Goal: Task Accomplishment & Management: Use online tool/utility

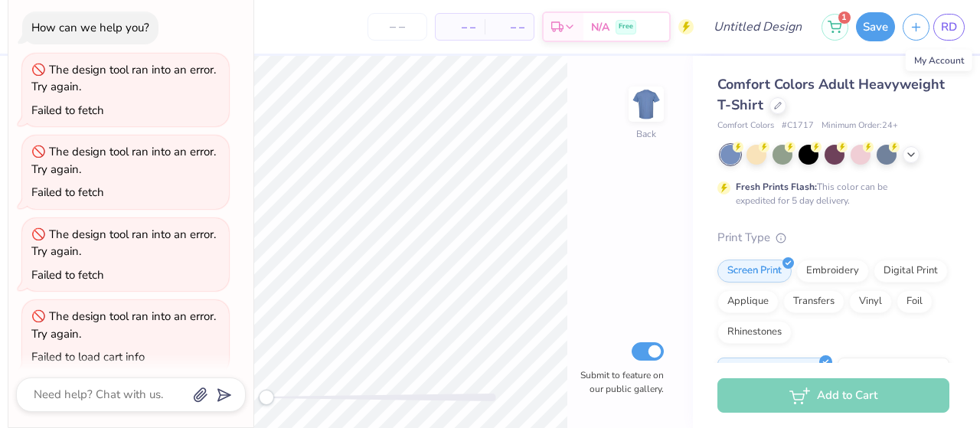
scroll to position [173, 0]
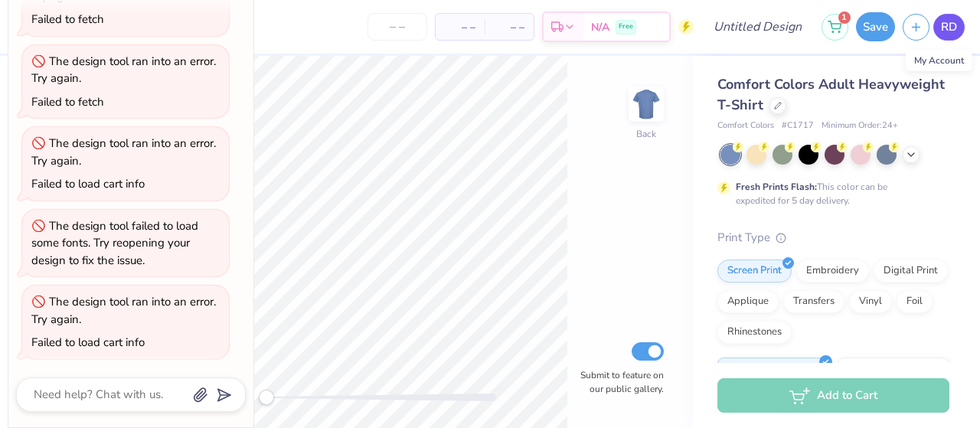
click at [940, 36] on link "RD" at bounding box center [948, 27] width 31 height 27
click at [943, 36] on link "RD" at bounding box center [948, 27] width 31 height 27
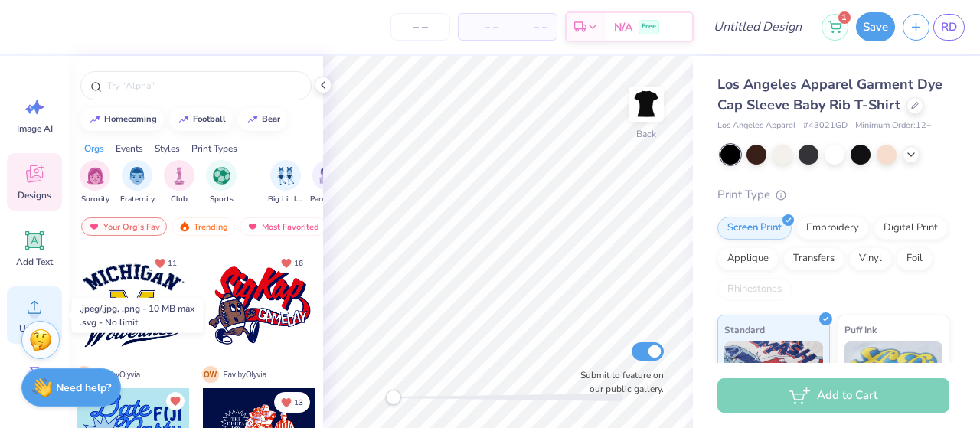
click at [41, 298] on icon at bounding box center [34, 306] width 23 height 23
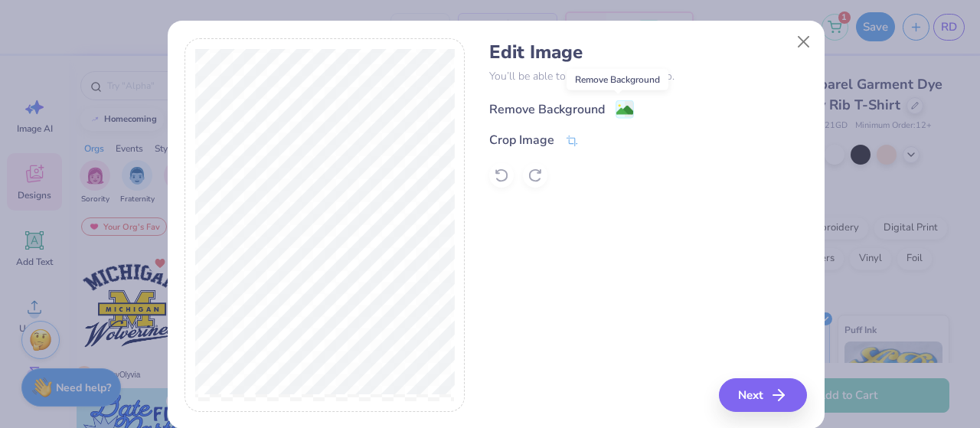
click at [618, 106] on image at bounding box center [624, 110] width 17 height 17
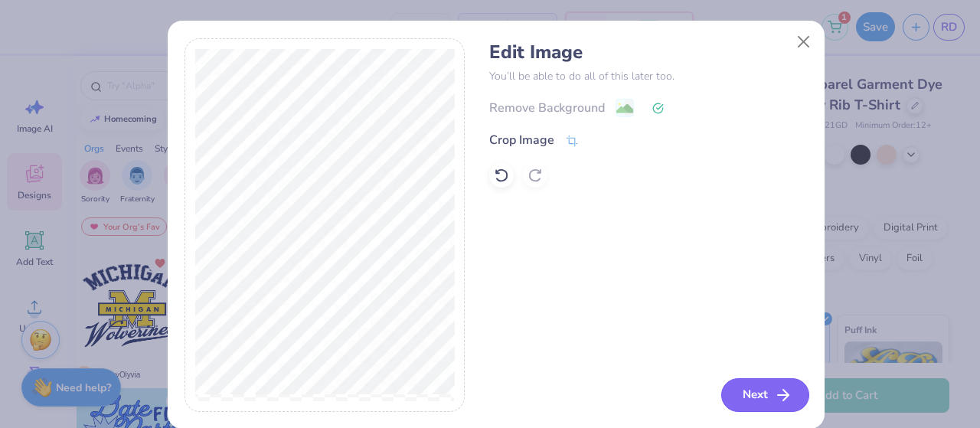
click at [774, 390] on icon "button" at bounding box center [783, 395] width 18 height 18
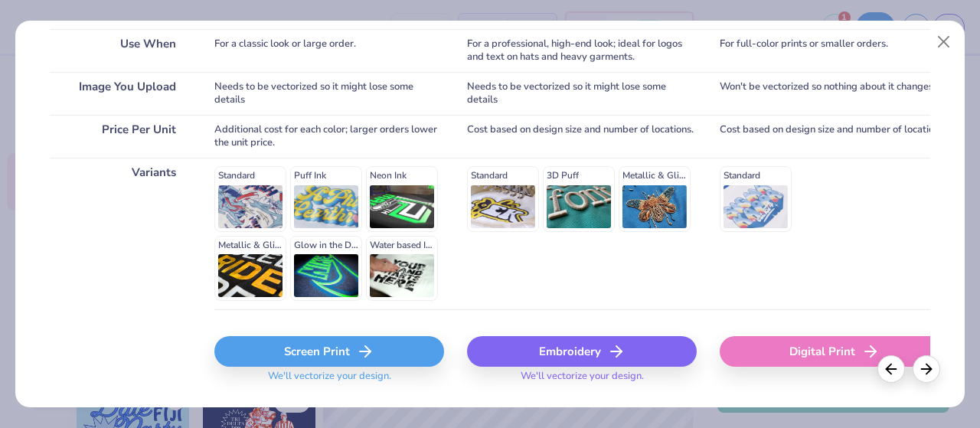
scroll to position [298, 0]
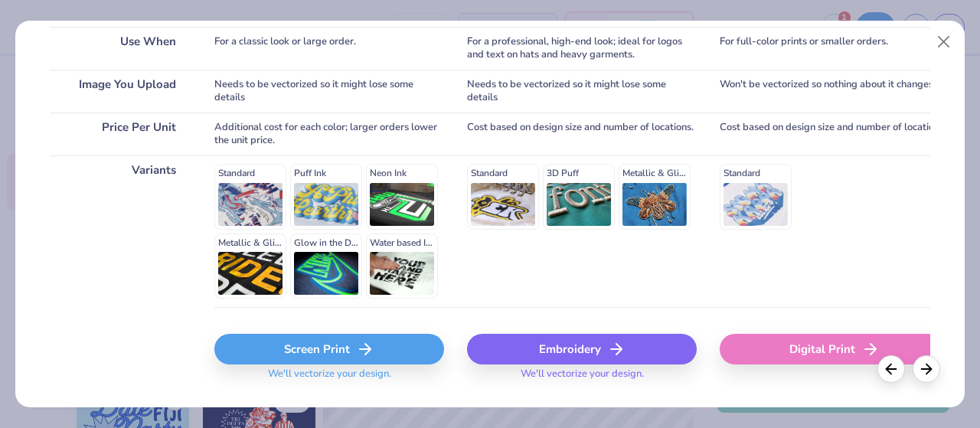
click at [350, 351] on div "Screen Print" at bounding box center [329, 349] width 230 height 31
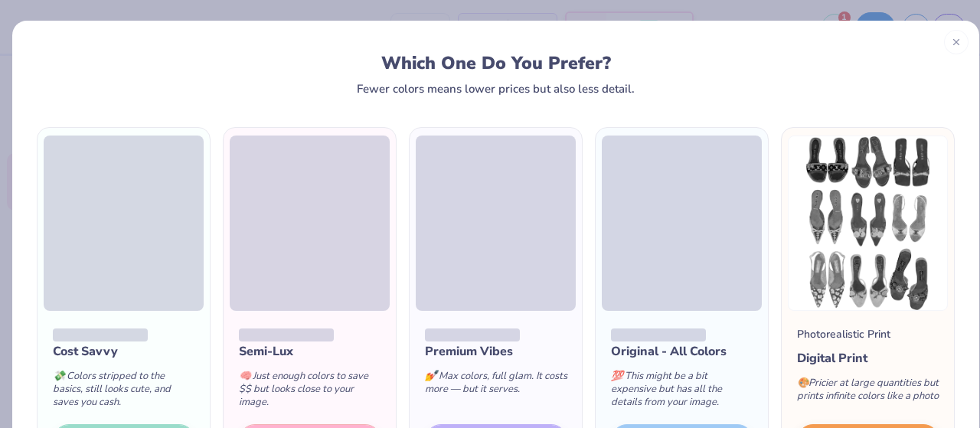
scroll to position [127, 0]
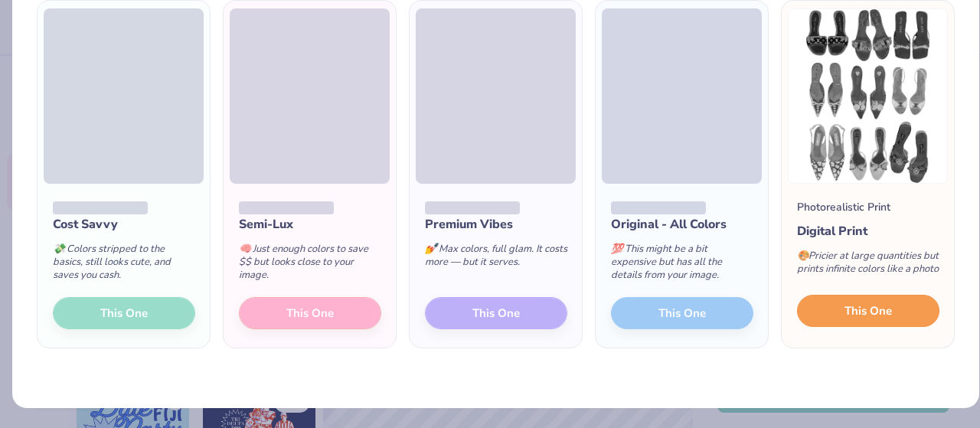
click at [851, 314] on span "This One" at bounding box center [867, 311] width 47 height 18
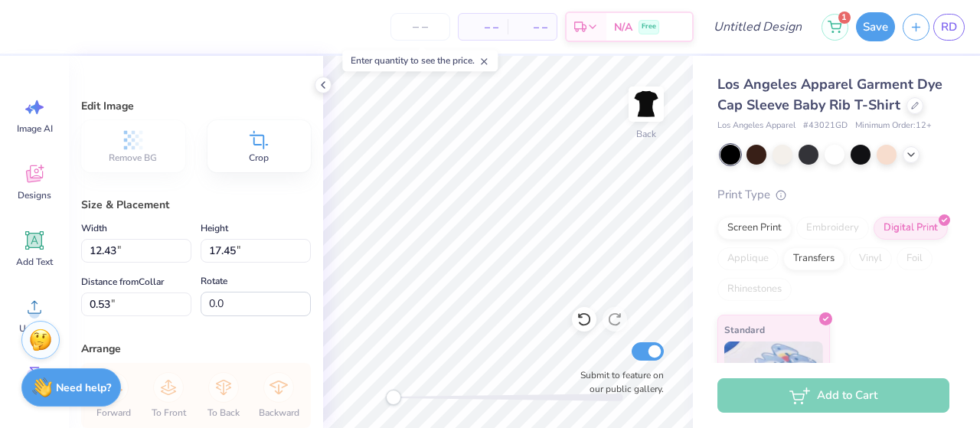
type input "7.06"
type input "9.91"
type input "0.52"
click at [28, 238] on icon at bounding box center [34, 240] width 18 height 18
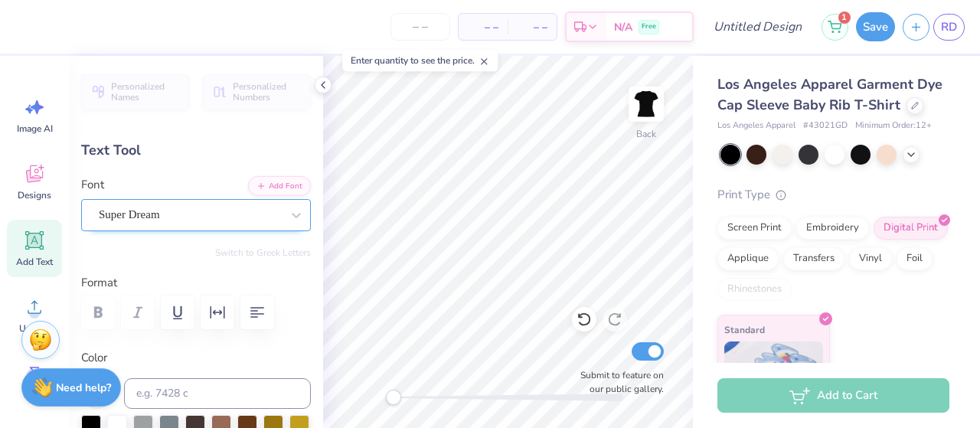
scroll to position [12, 2]
type textarea "KATWALK"
type input "8.25"
type input "1.35"
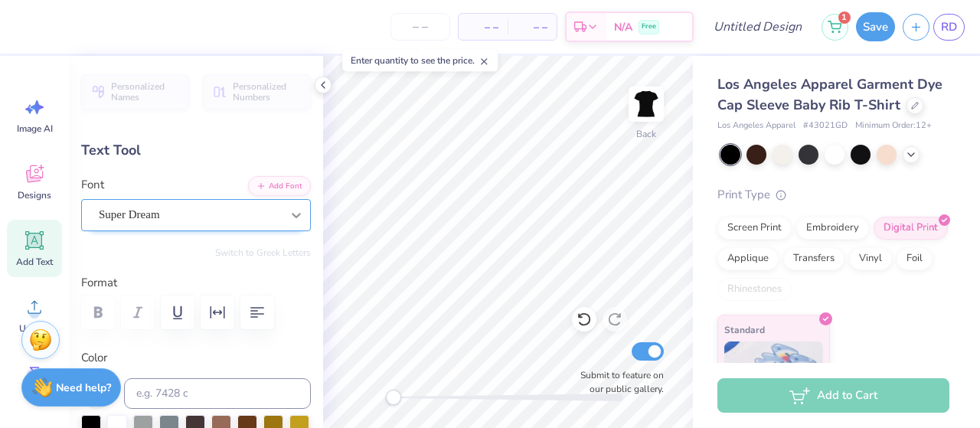
click at [282, 223] on div at bounding box center [296, 215] width 28 height 28
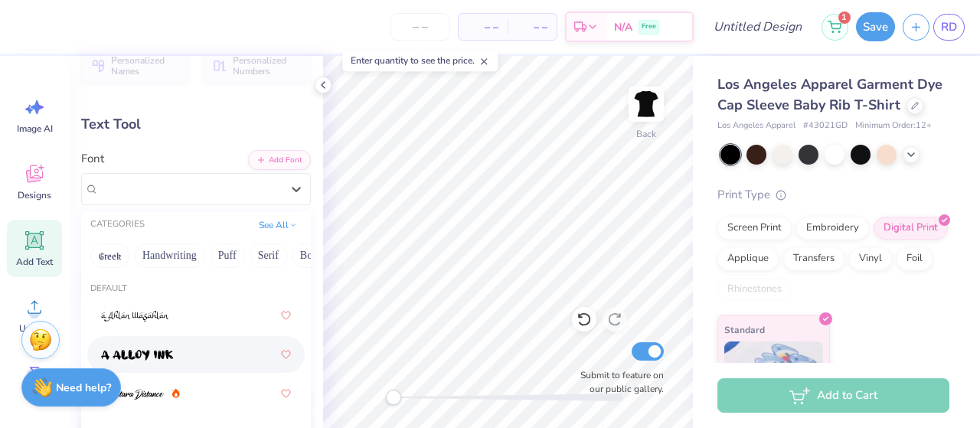
scroll to position [23, 0]
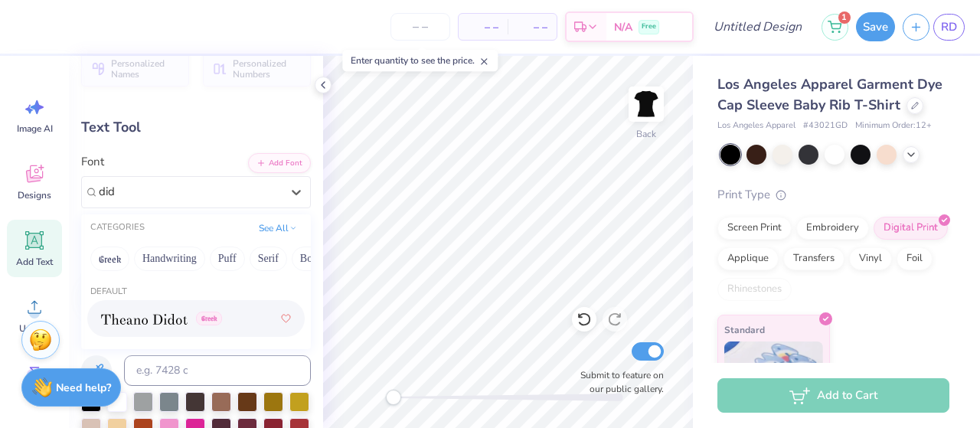
click at [149, 319] on img at bounding box center [144, 319] width 86 height 11
type input "did"
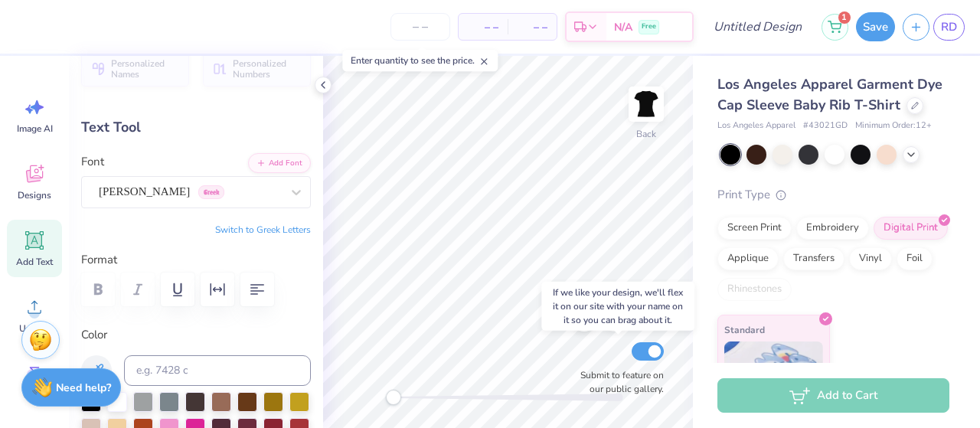
click at [572, 357] on div "Submit to feature on our public gallery." at bounding box center [618, 367] width 92 height 57
type input "10.51"
type input "1.40"
type input "12.31"
type input "7.56"
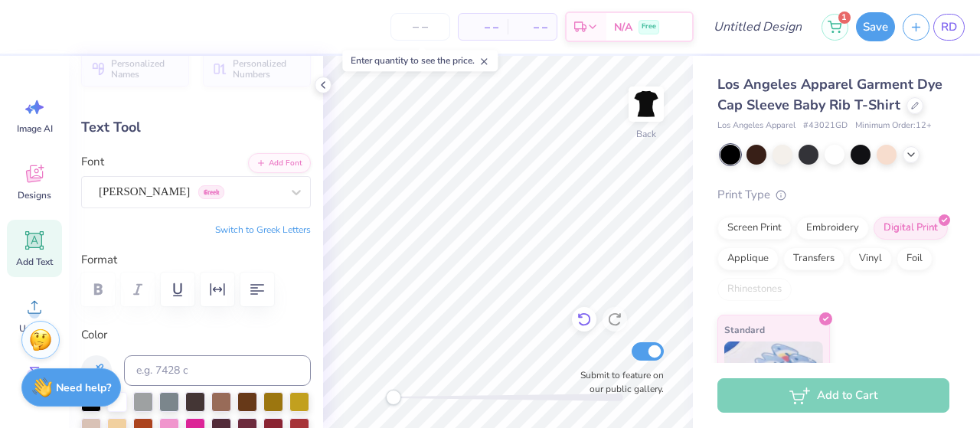
type input "1.00"
type input "12.70"
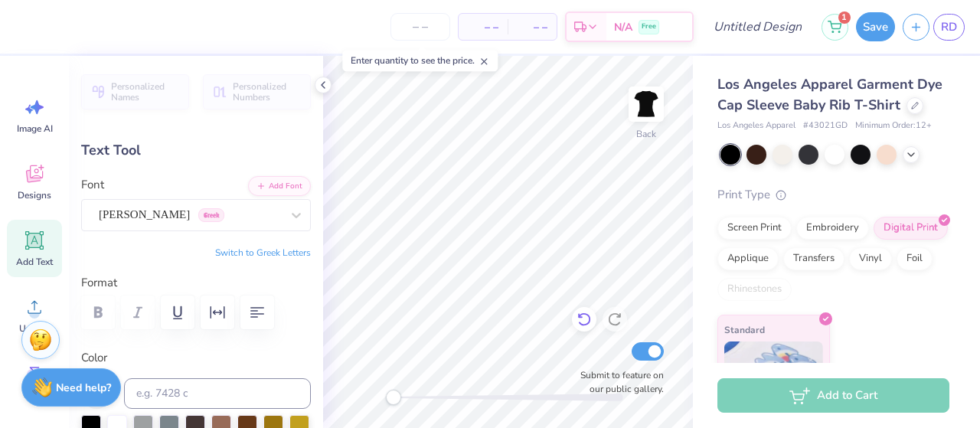
type input "5.80"
type input "0.77"
click at [647, 112] on img at bounding box center [645, 103] width 61 height 61
click at [39, 247] on icon at bounding box center [34, 240] width 18 height 18
type input "4.74"
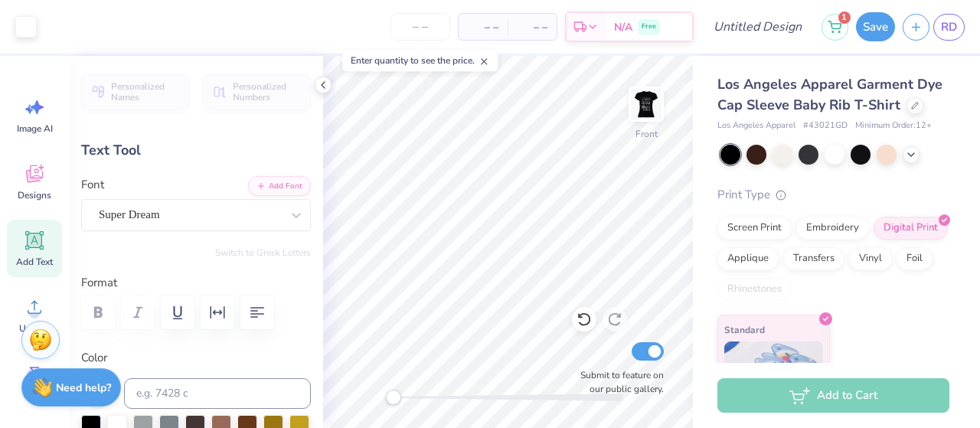
type input "1.37"
type input "9.56"
type textarea "a"
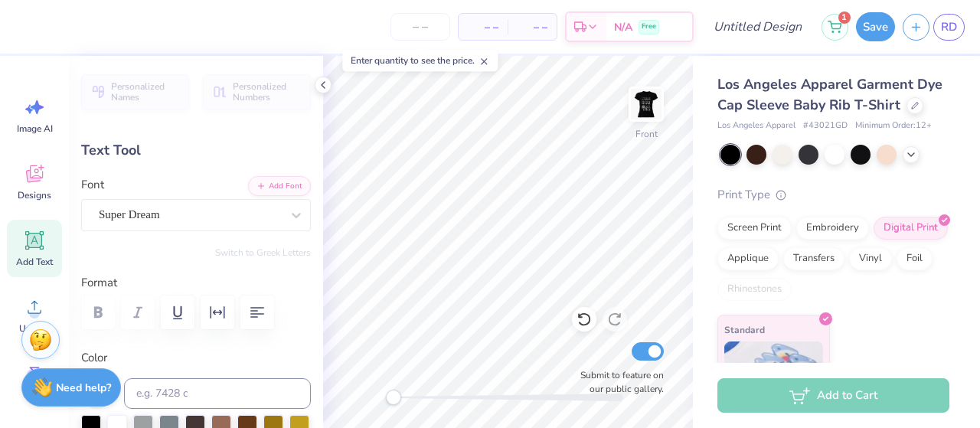
type textarea "P"
type textarea "PROCEEDS BENEFITTING CASA ANDTHETA FOUNDATION"
click at [261, 217] on div "Super Dream" at bounding box center [189, 215] width 185 height 24
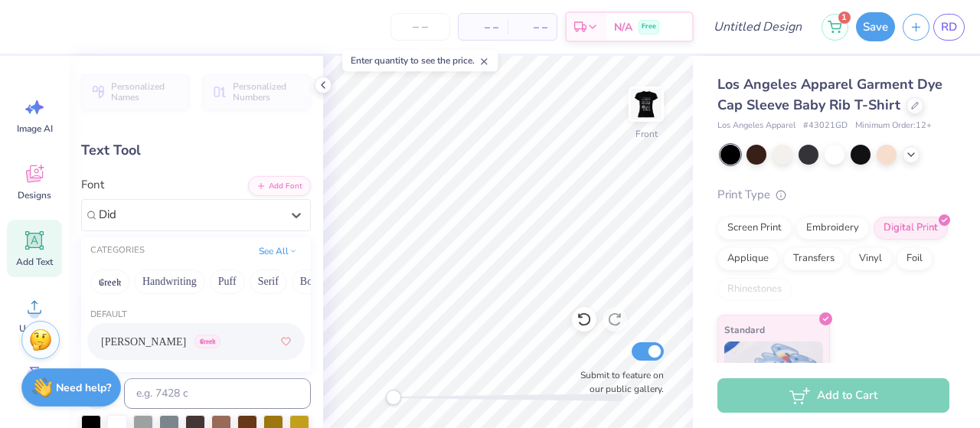
click at [156, 342] on span "Theano Didot" at bounding box center [143, 342] width 85 height 16
type input "Did"
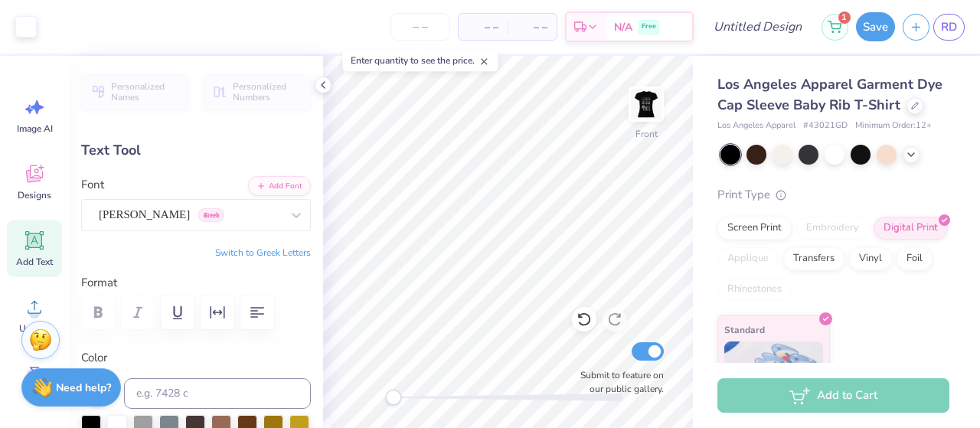
type input "12.43"
type input "0.30"
type input "4.73"
type textarea "PROCEEDS BENEFITTING CASA AND THETA FOUNDATION"
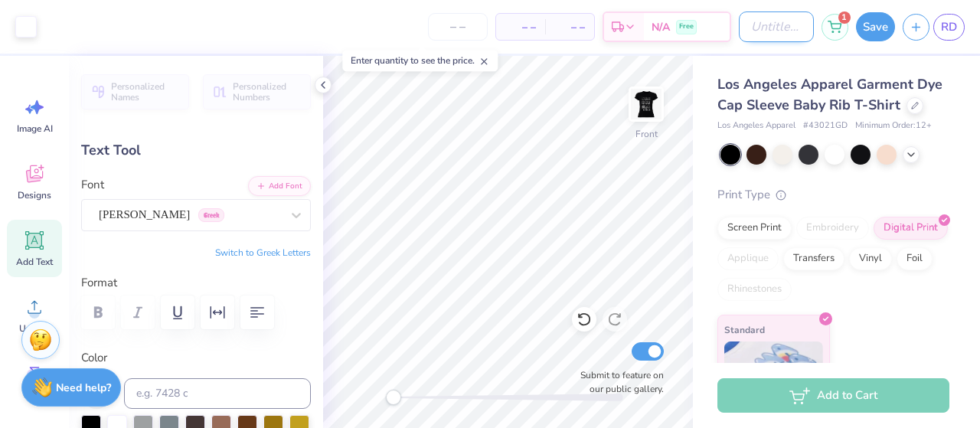
click at [744, 18] on input "Design Title" at bounding box center [775, 26] width 75 height 31
type input "PHIL20205"
click at [880, 31] on button "Save" at bounding box center [875, 24] width 39 height 29
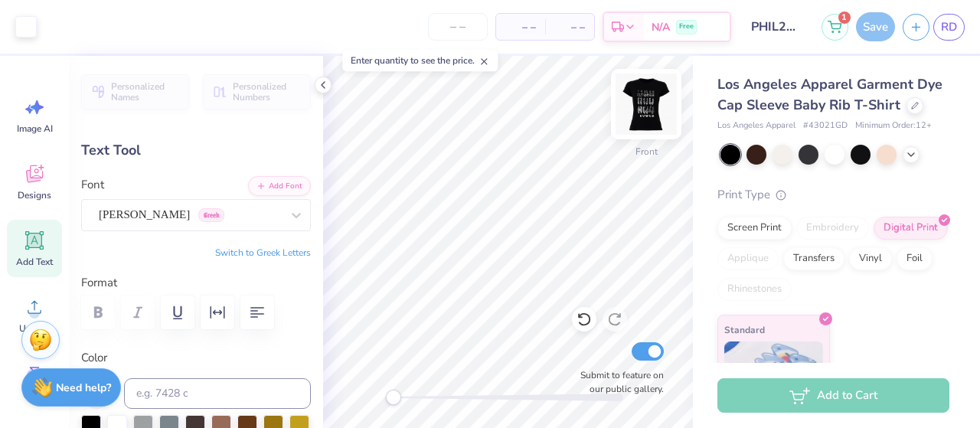
click at [644, 100] on img at bounding box center [645, 103] width 61 height 61
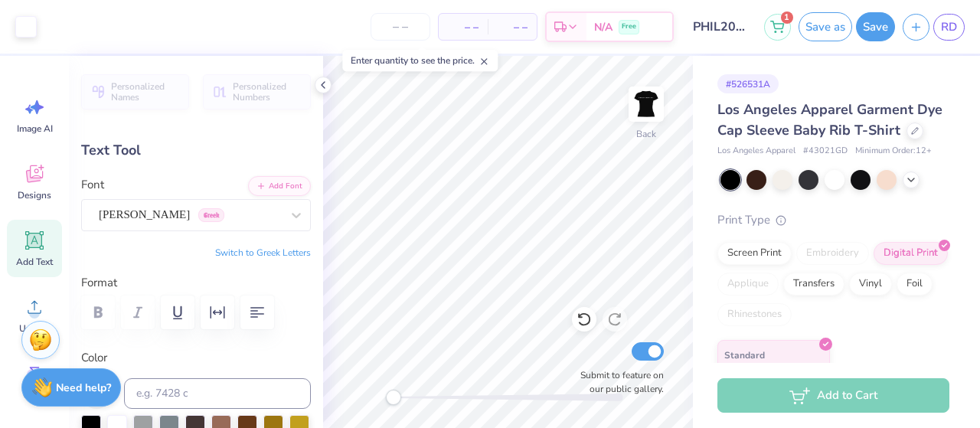
type input "5.80"
type input "0.77"
type input "12.77"
